Goal: Obtain resource: Obtain resource

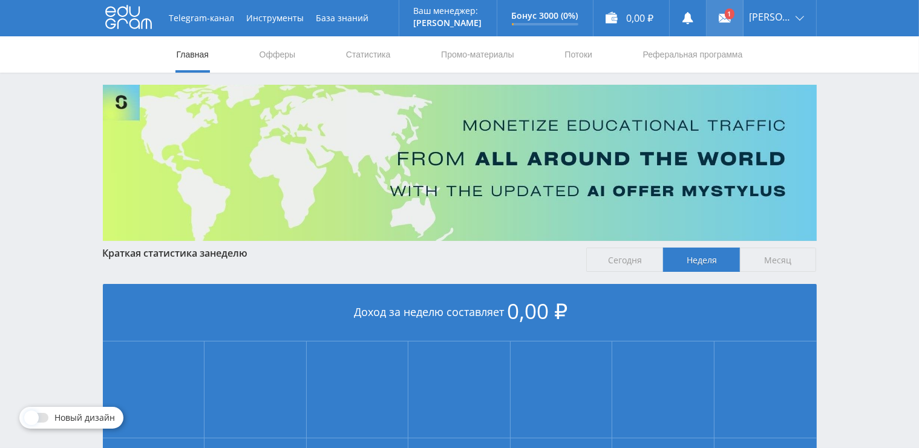
click at [724, 8] on link at bounding box center [725, 18] width 36 height 36
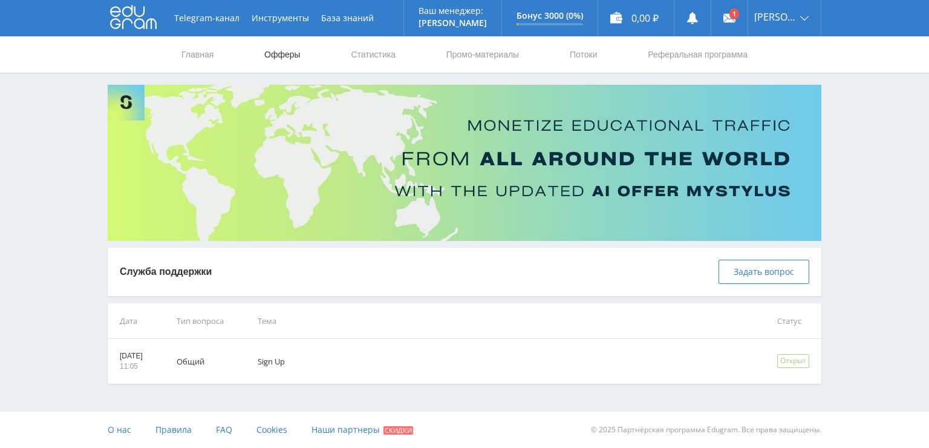
click at [275, 52] on link "Офферы" at bounding box center [282, 54] width 39 height 36
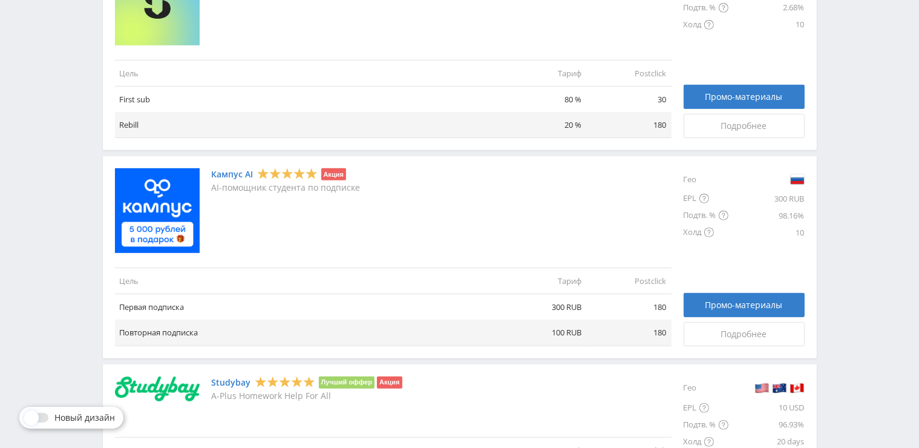
scroll to position [579, 0]
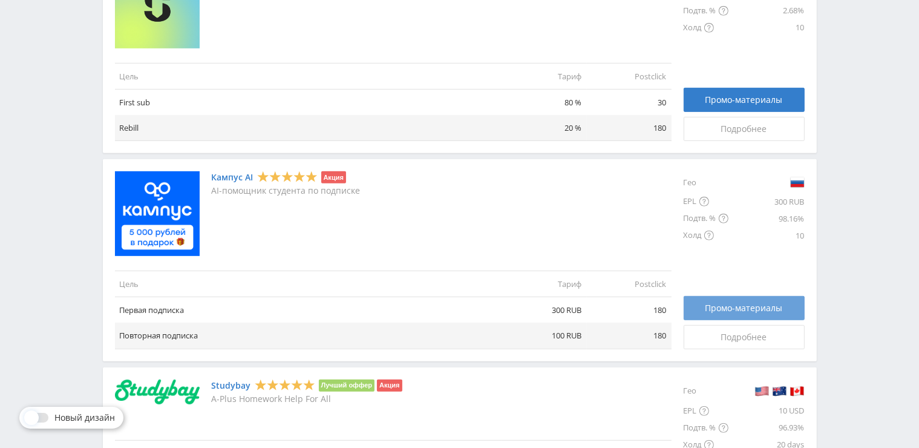
click at [741, 307] on span "Промо-материалы" at bounding box center [744, 308] width 77 height 10
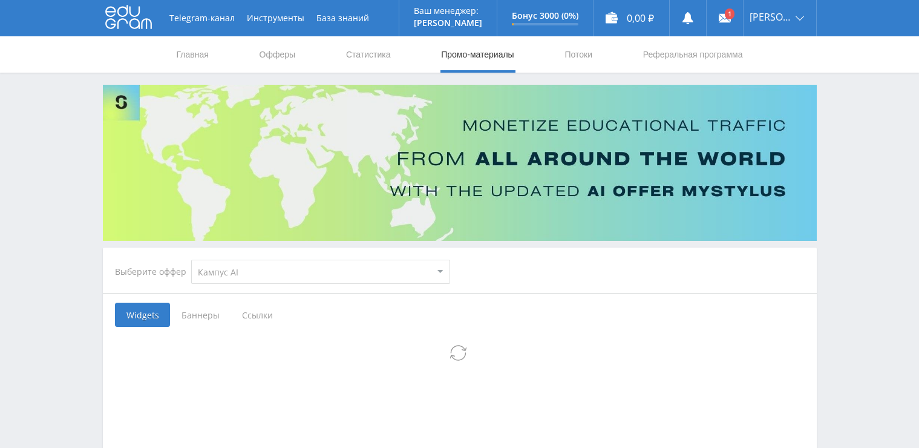
select select "340"
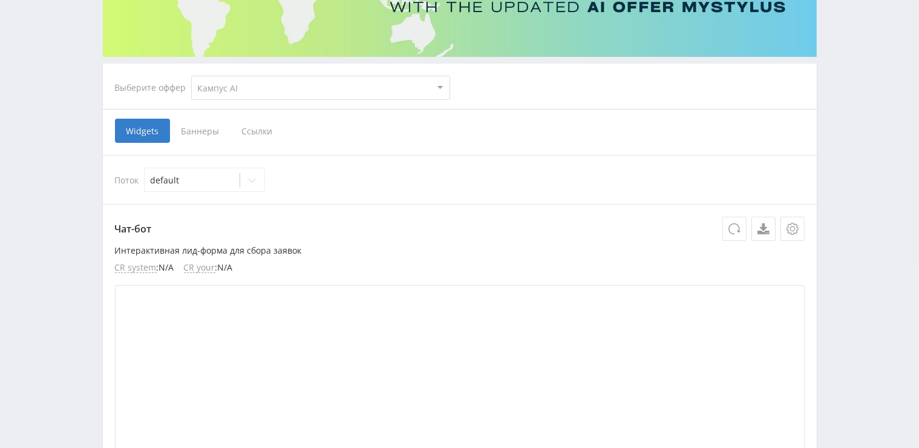
scroll to position [182, 0]
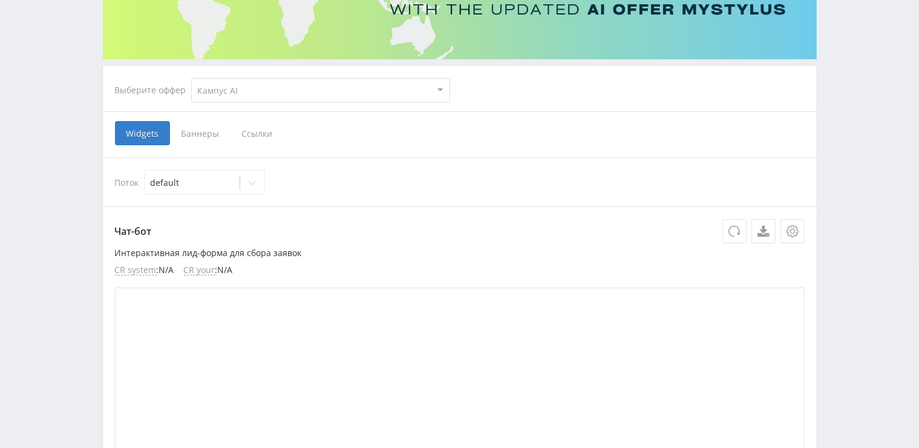
click at [263, 133] on span "Ссылки" at bounding box center [258, 133] width 54 height 24
click at [0, 0] on input "Ссылки" at bounding box center [0, 0] width 0 height 0
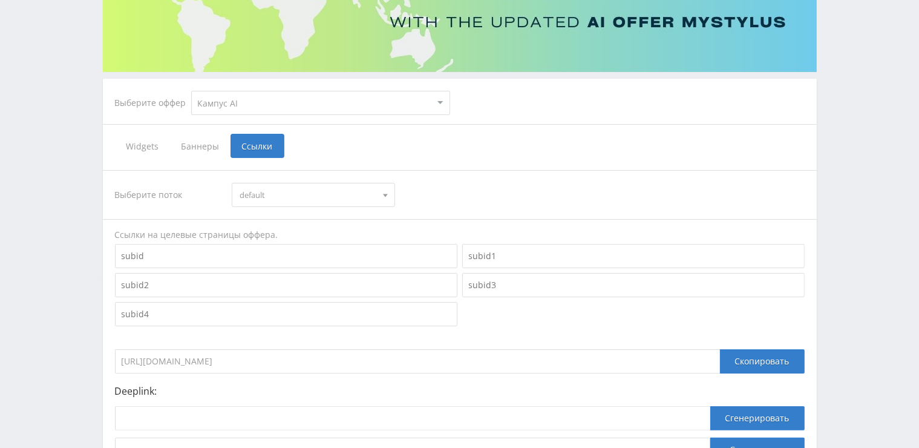
scroll to position [97, 0]
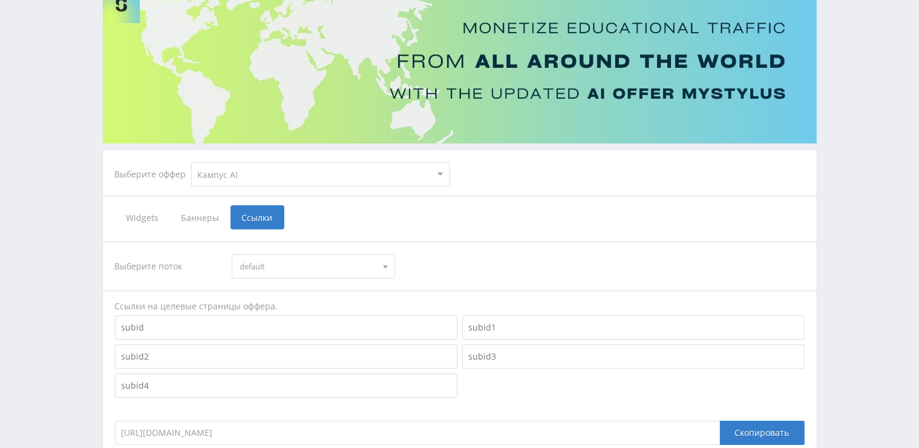
click at [307, 262] on span "default" at bounding box center [308, 266] width 137 height 23
click at [338, 225] on div "Widgets Баннеры Ссылки" at bounding box center [460, 217] width 690 height 24
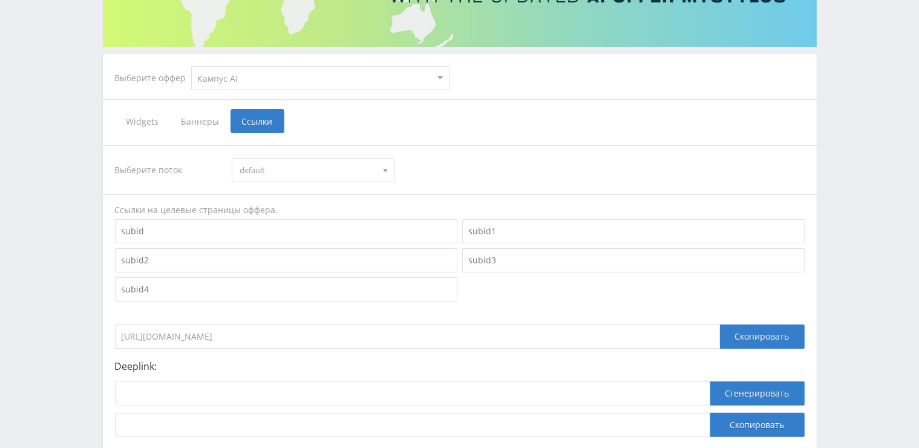
scroll to position [218, 0]
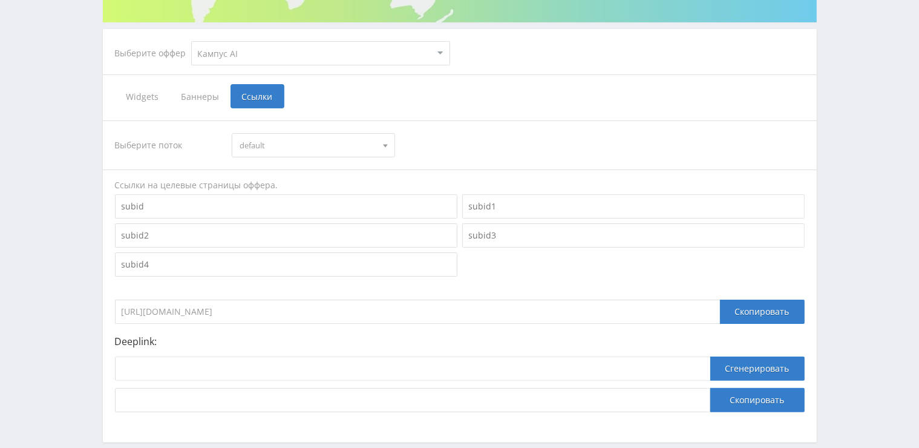
click at [223, 208] on input at bounding box center [286, 206] width 342 height 24
type input "t"
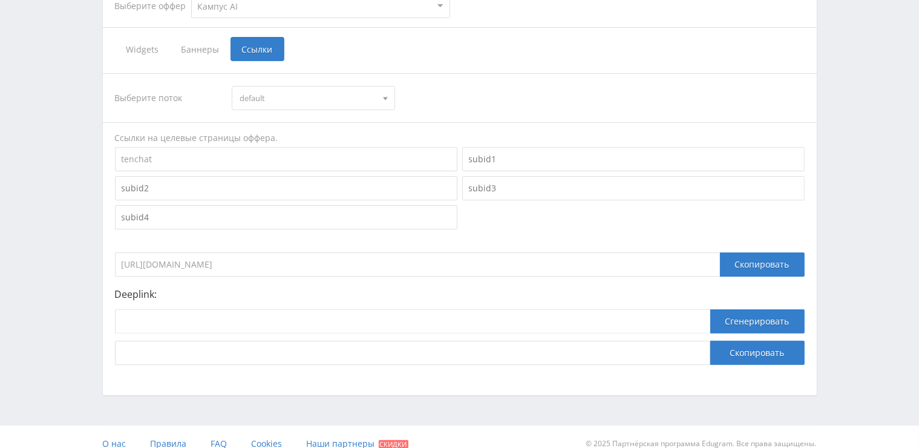
scroll to position [279, 0]
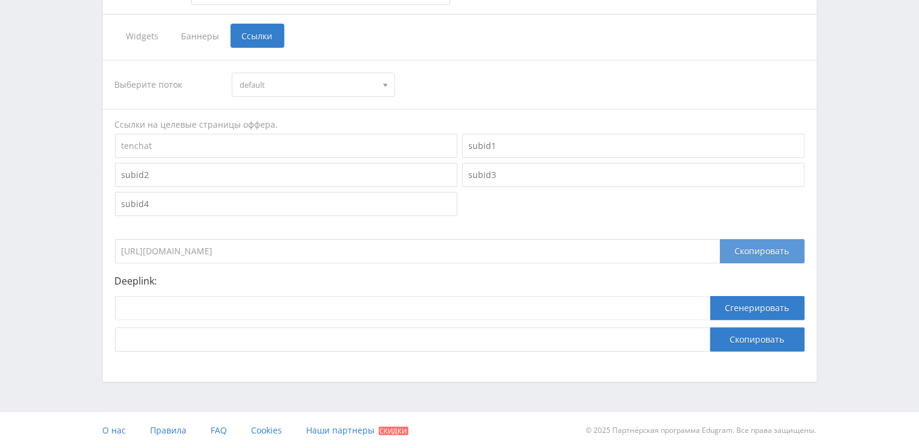
type input "tenchat"
click at [765, 252] on div "Скопировать" at bounding box center [762, 251] width 85 height 24
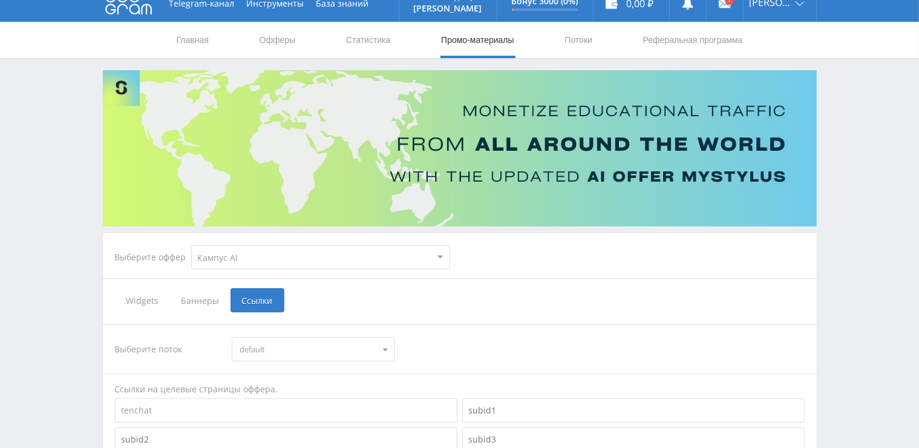
scroll to position [0, 0]
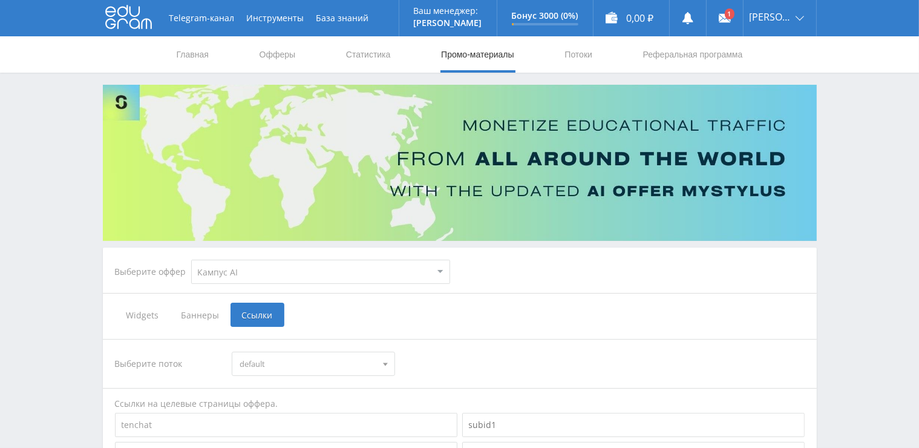
click at [365, 275] on select "MyStylus MyStylus - Revshare Кампус AI Studybay Автор24 Studybay Brazil Study A…" at bounding box center [320, 272] width 259 height 24
click at [577, 315] on div "Widgets Баннеры Ссылки" at bounding box center [460, 315] width 690 height 24
click at [140, 23] on icon at bounding box center [128, 17] width 47 height 24
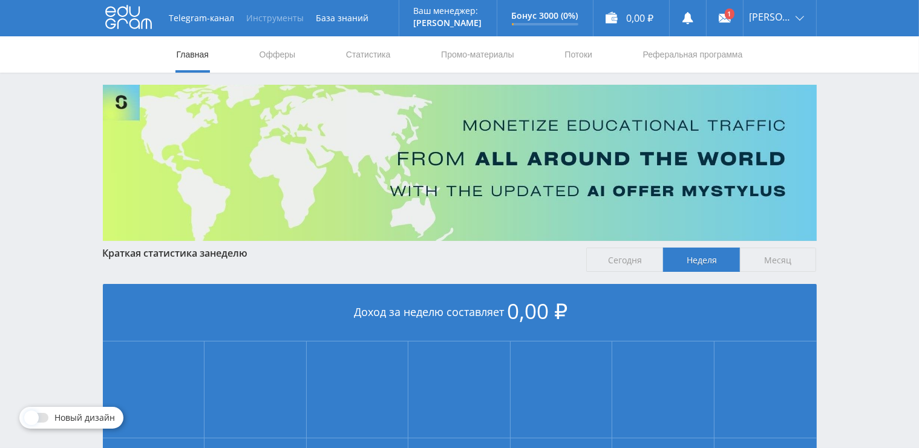
click at [277, 13] on button "Инструменты" at bounding box center [276, 18] width 70 height 36
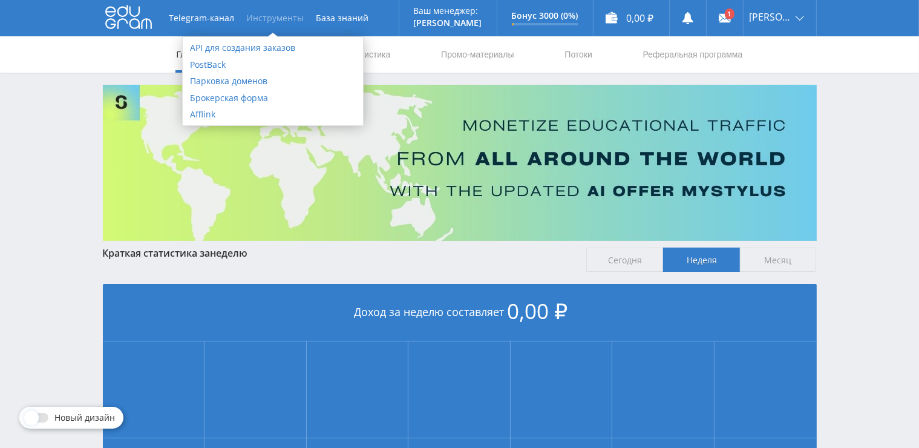
click at [879, 99] on div "Telegram-канал Инструменты База знаний Ваш менеджер: Alex Alex Online @edugram_…" at bounding box center [459, 359] width 919 height 718
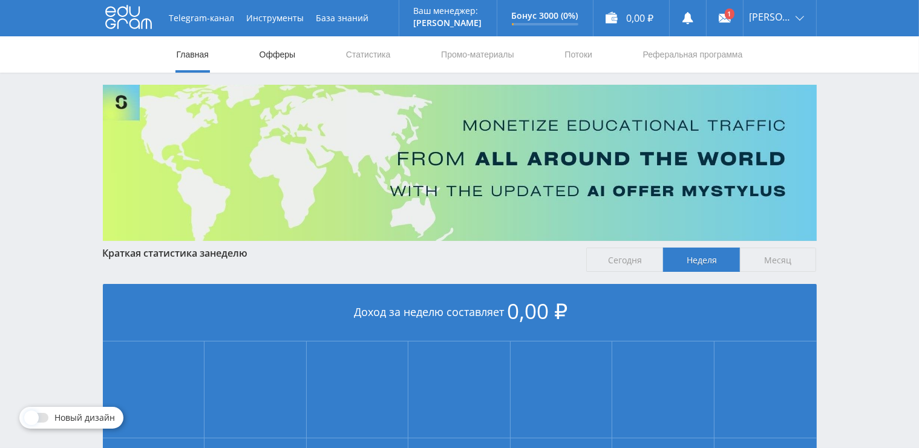
click at [281, 51] on link "Офферы" at bounding box center [277, 54] width 39 height 36
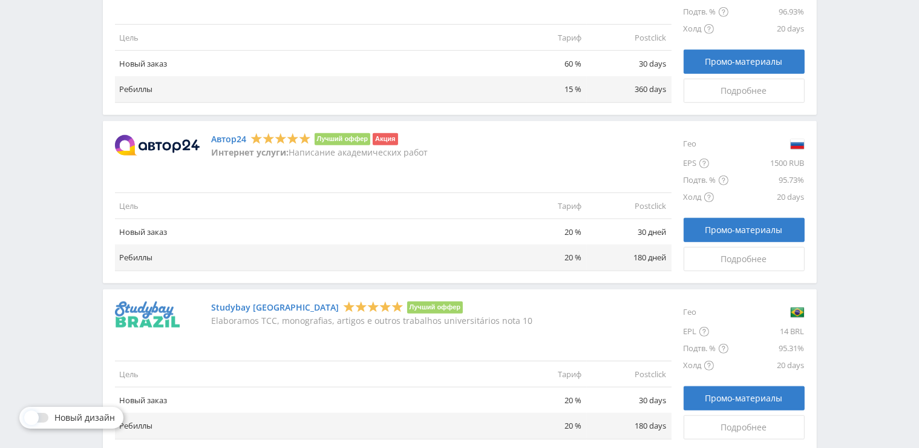
scroll to position [1029, 0]
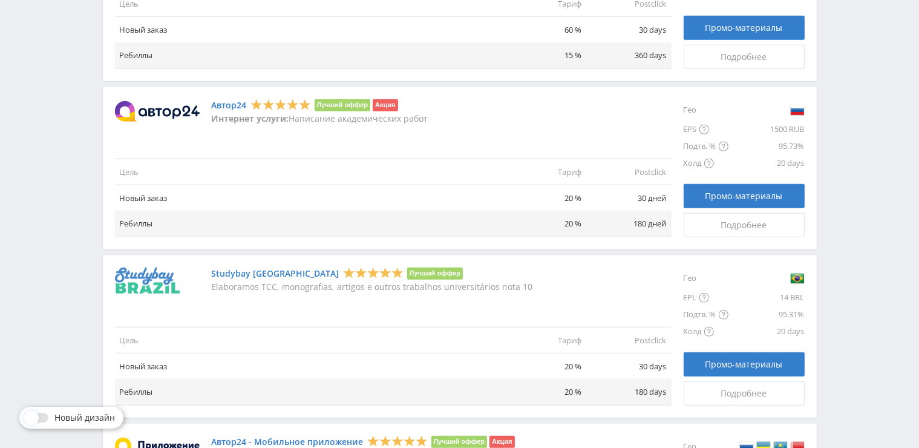
click at [235, 100] on link "Автор24" at bounding box center [229, 105] width 35 height 10
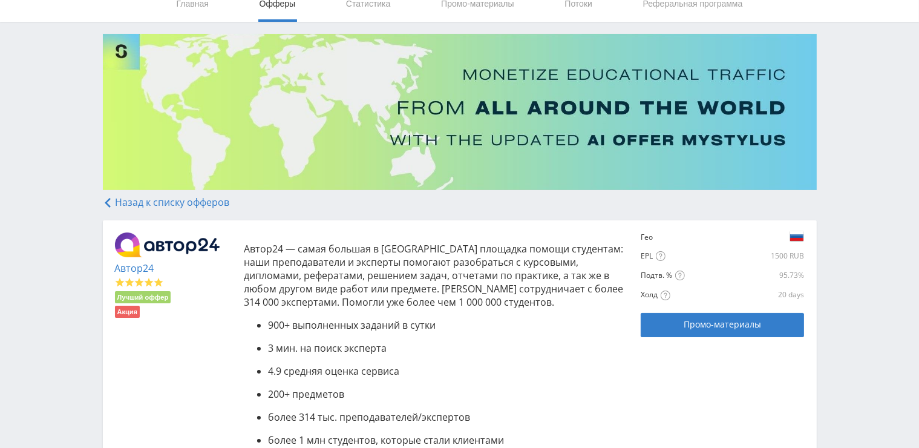
scroll to position [242, 0]
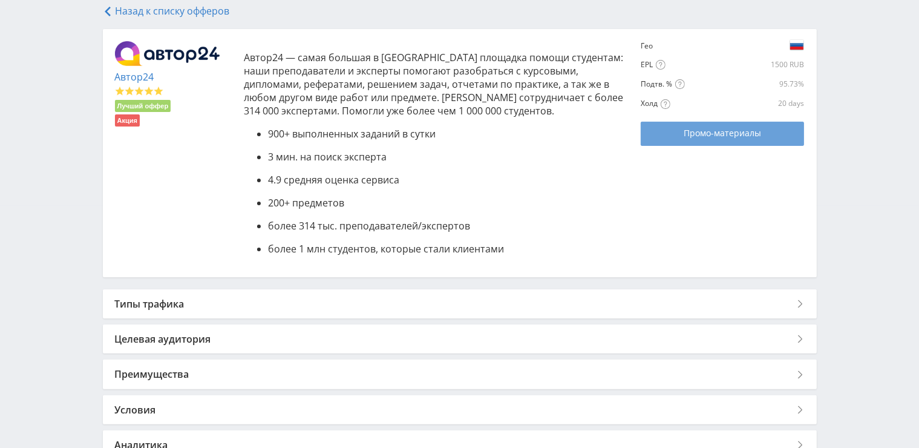
click at [685, 138] on span "Промо-материалы" at bounding box center [722, 133] width 77 height 10
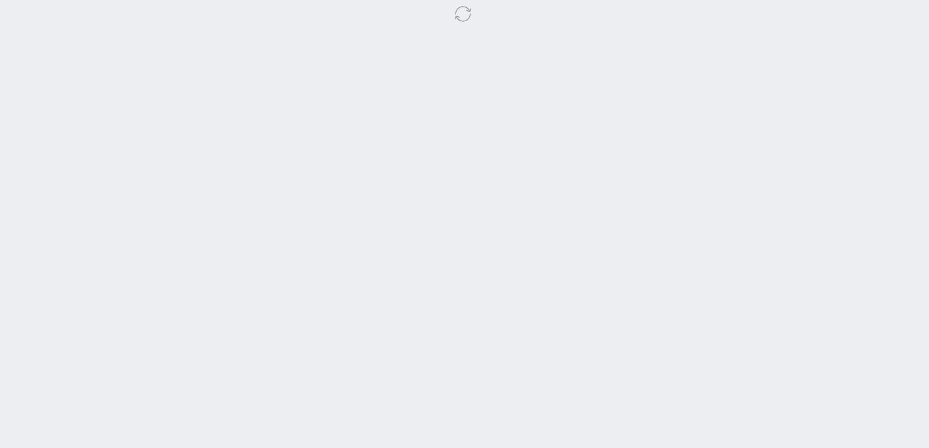
select select "1"
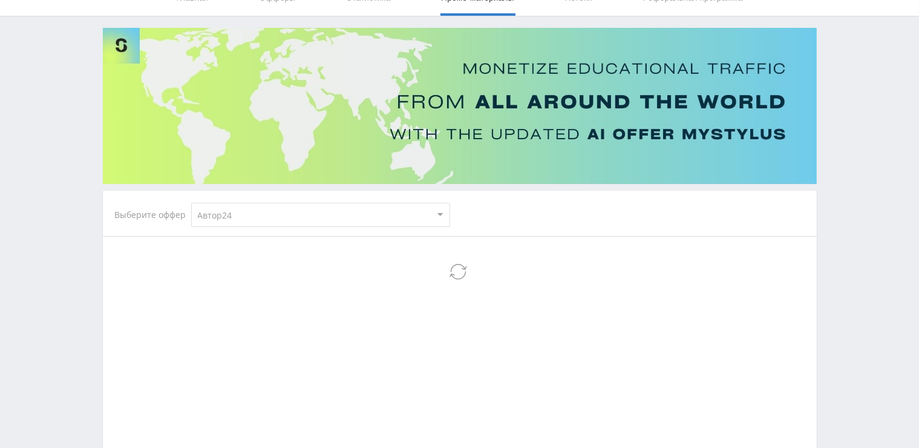
scroll to position [121, 0]
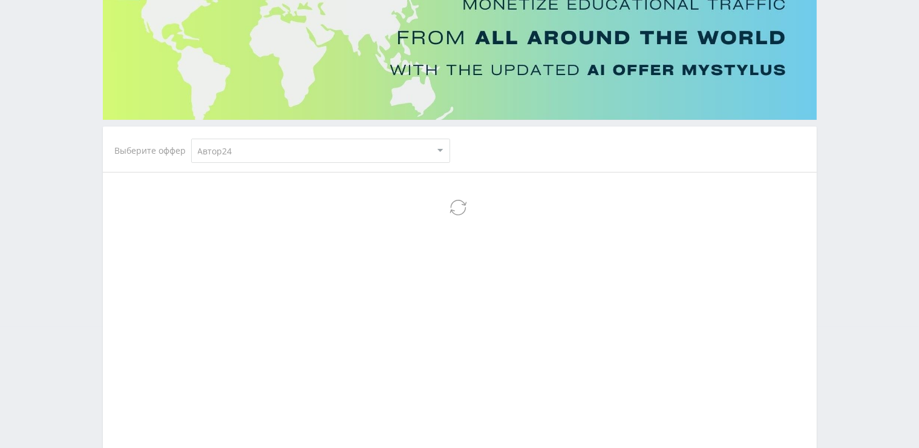
select select "1"
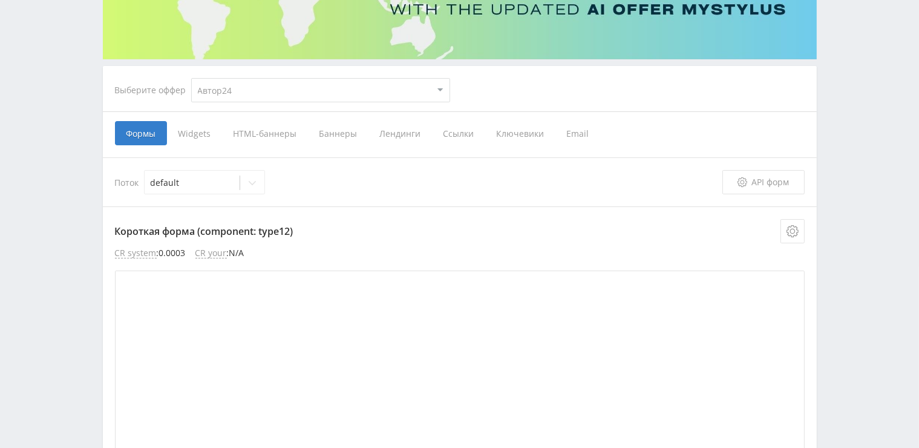
scroll to position [0, 0]
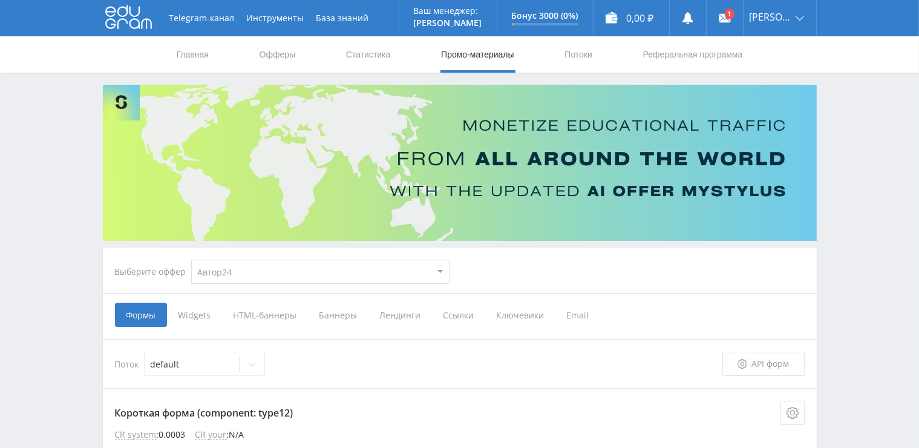
click at [451, 311] on span "Ссылки" at bounding box center [458, 315] width 53 height 24
click at [0, 0] on input "Ссылки" at bounding box center [0, 0] width 0 height 0
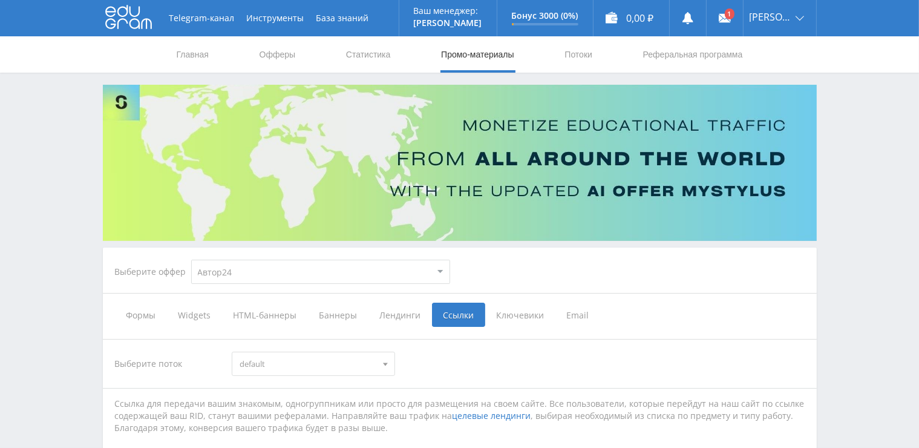
click at [401, 309] on span "Лендинги" at bounding box center [401, 315] width 64 height 24
click at [0, 0] on input "Лендинги" at bounding box center [0, 0] width 0 height 0
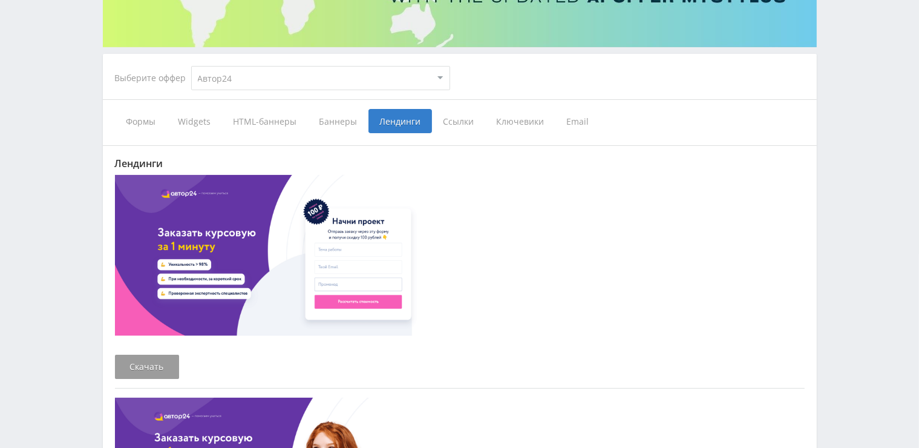
scroll to position [182, 0]
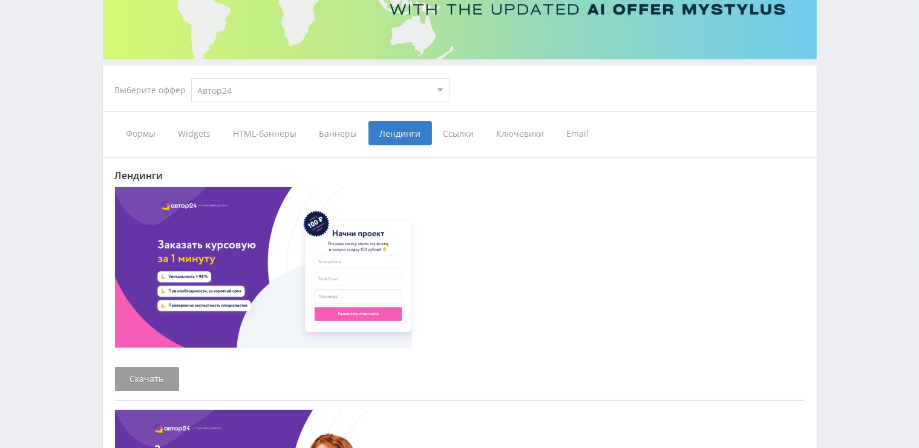
click at [449, 139] on span "Ссылки" at bounding box center [458, 133] width 53 height 24
click at [0, 0] on input "Ссылки" at bounding box center [0, 0] width 0 height 0
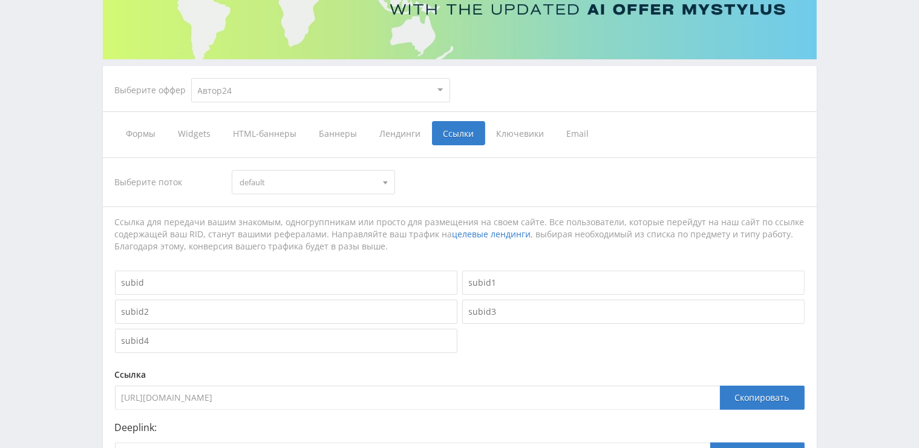
click at [500, 127] on span "Ключевики" at bounding box center [520, 133] width 70 height 24
click at [0, 0] on input "Ключевики" at bounding box center [0, 0] width 0 height 0
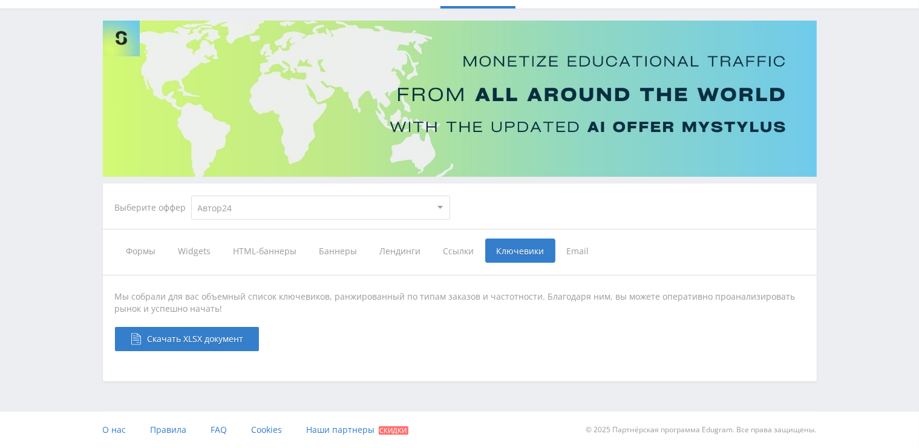
scroll to position [64, 0]
click at [449, 250] on span "Ссылки" at bounding box center [458, 251] width 53 height 24
click at [0, 0] on input "Ссылки" at bounding box center [0, 0] width 0 height 0
